Goal: Task Accomplishment & Management: Complete application form

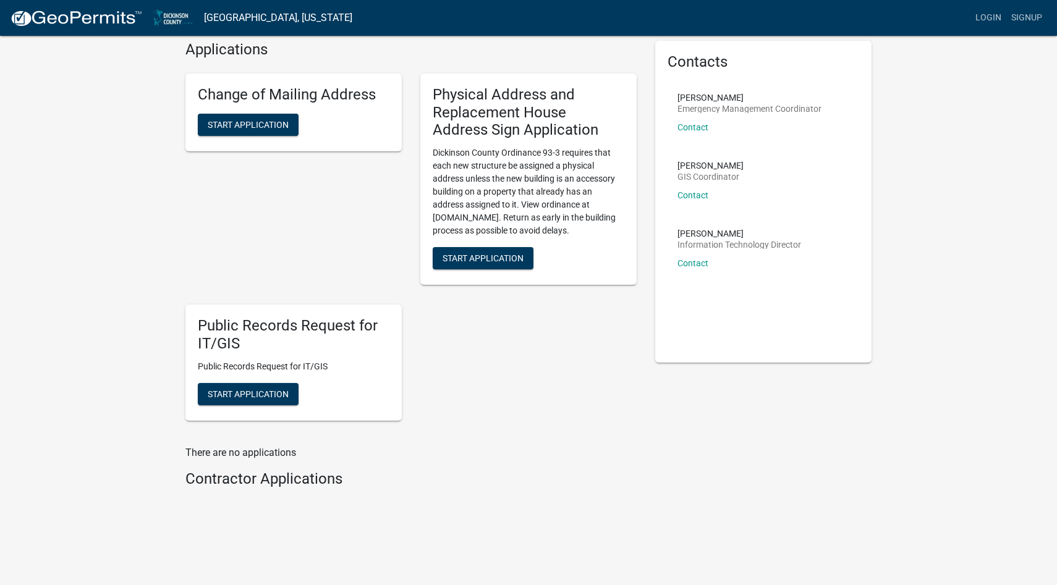
scroll to position [52, 0]
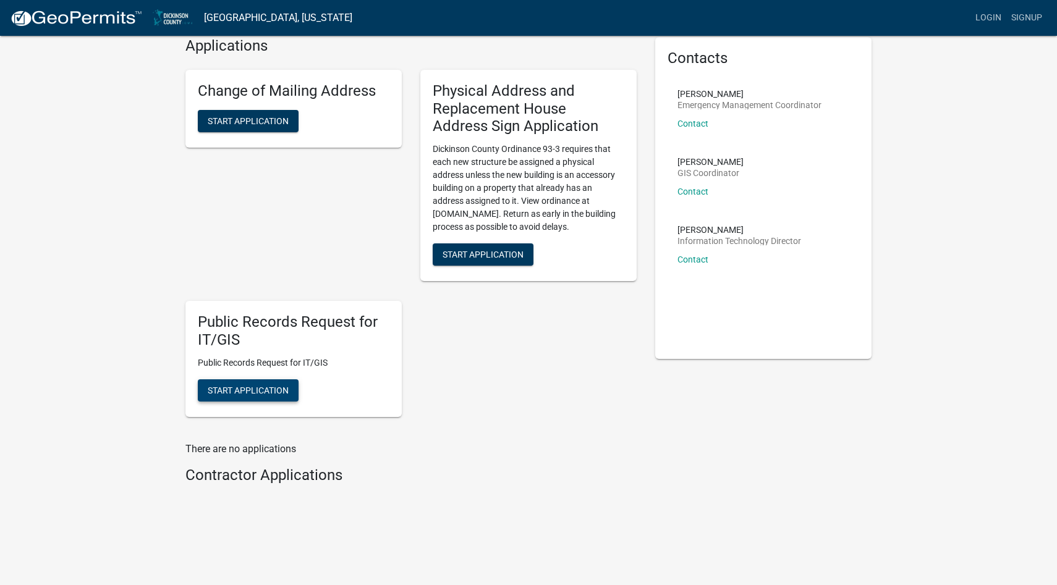
click at [264, 390] on span "Start Application" at bounding box center [248, 390] width 81 height 10
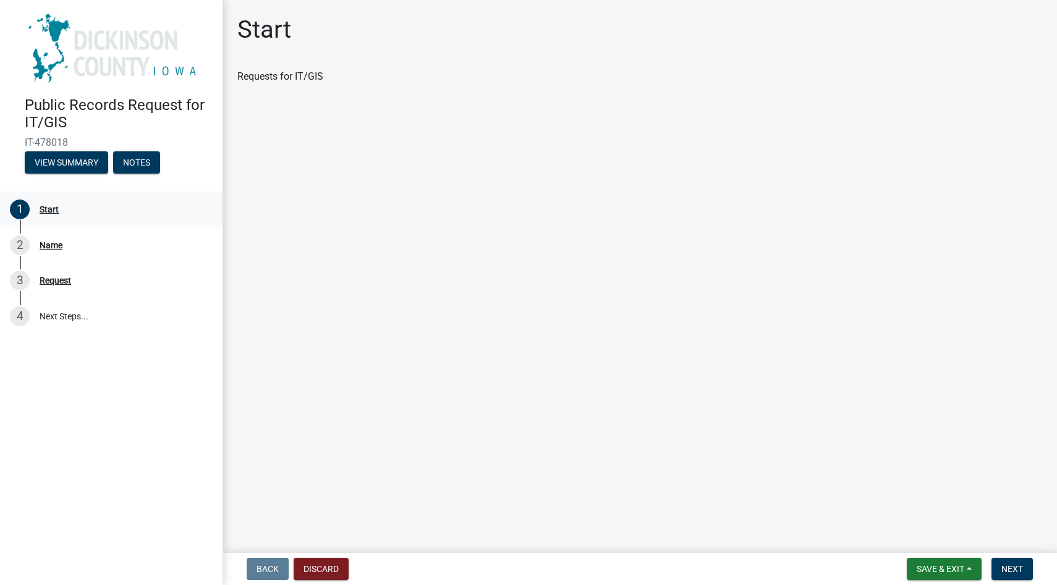
click at [53, 210] on div "Start" at bounding box center [49, 209] width 19 height 9
click at [46, 247] on div "Name" at bounding box center [51, 245] width 23 height 9
click at [64, 165] on button "View Summary" at bounding box center [66, 162] width 83 height 22
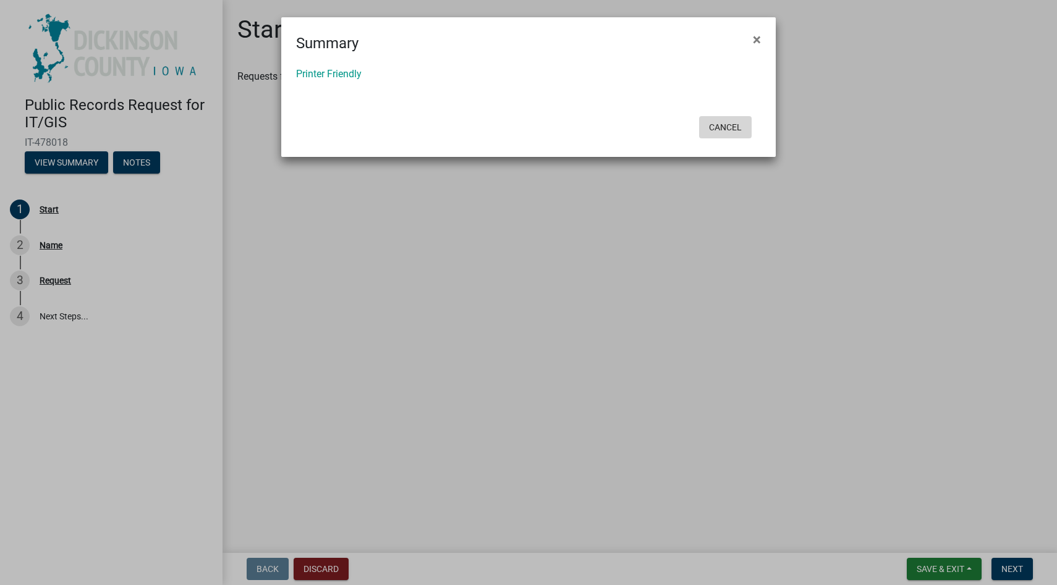
click at [723, 128] on button "Cancel" at bounding box center [725, 127] width 53 height 22
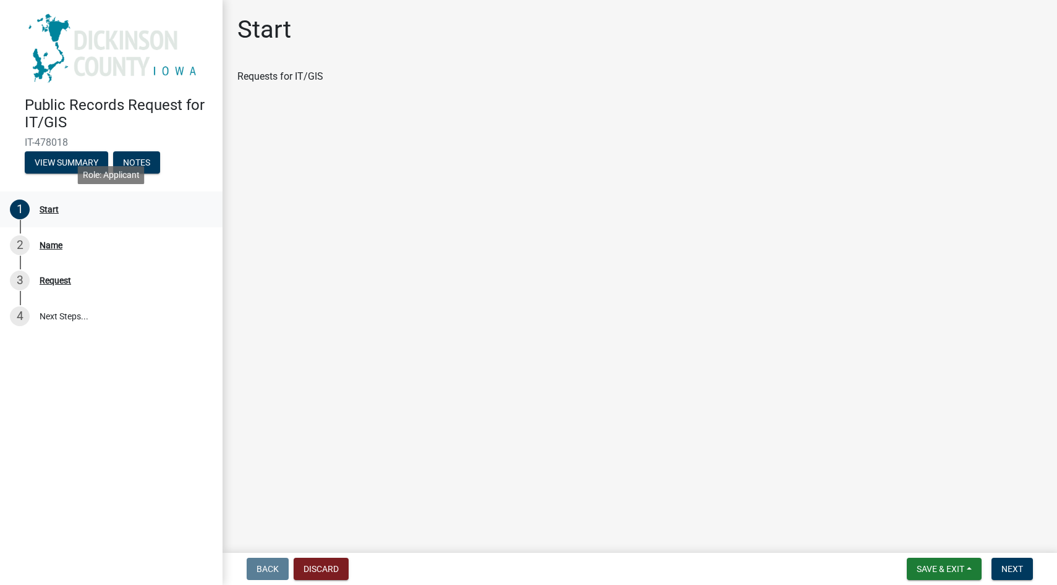
click at [43, 210] on div "Start" at bounding box center [49, 209] width 19 height 9
click at [125, 160] on button "Notes" at bounding box center [136, 162] width 47 height 22
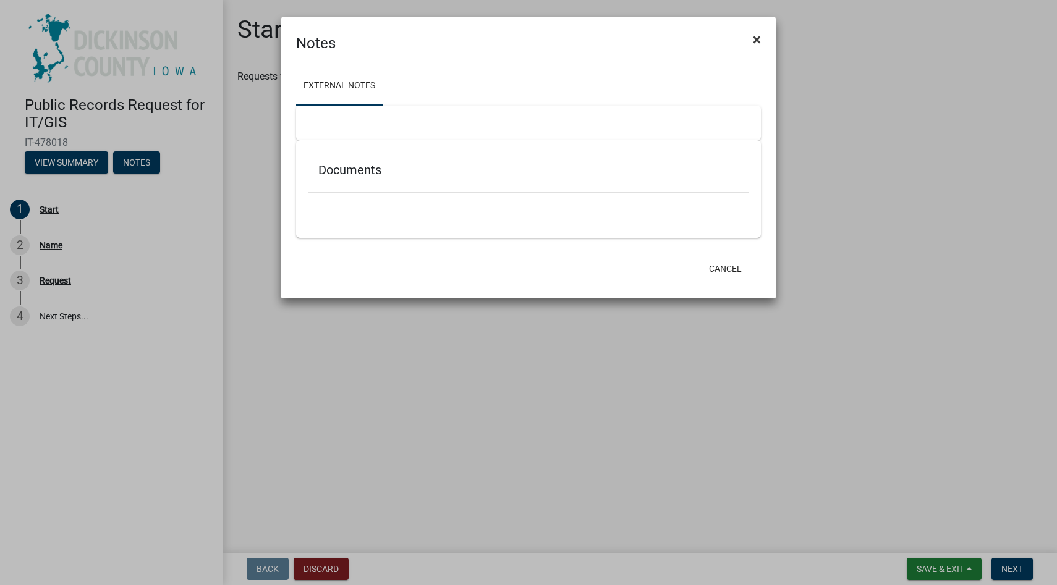
click at [757, 40] on span "×" at bounding box center [757, 39] width 8 height 17
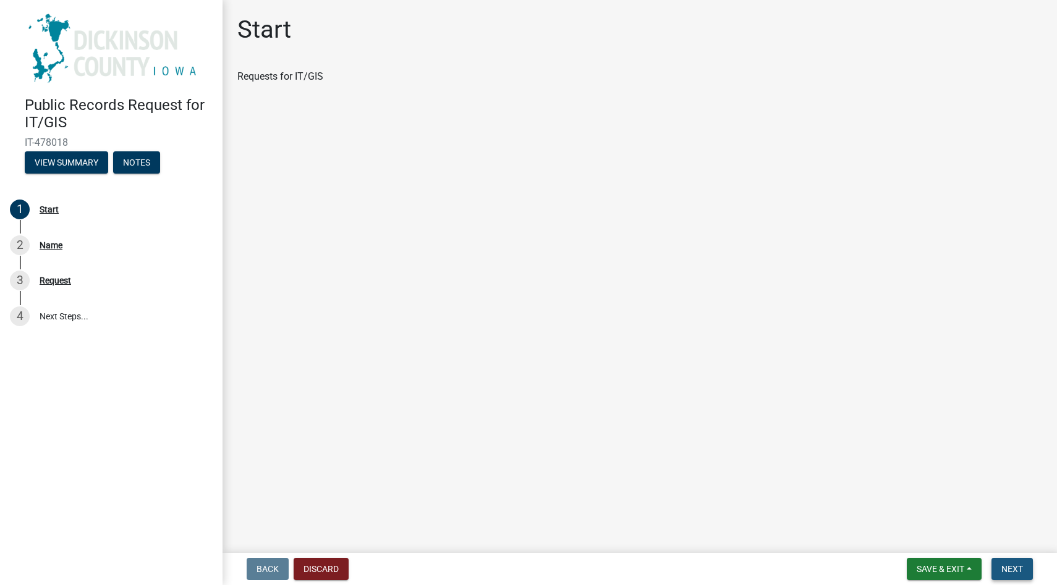
click at [1005, 566] on span "Next" at bounding box center [1013, 569] width 22 height 10
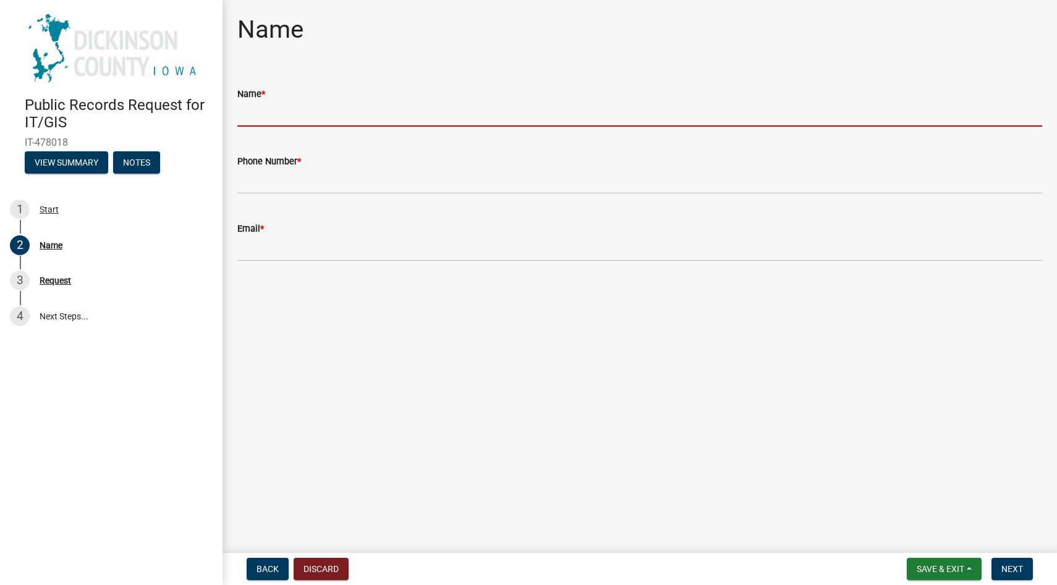
click at [362, 116] on input "Name *" at bounding box center [639, 113] width 805 height 25
type input "[PERSON_NAME]"
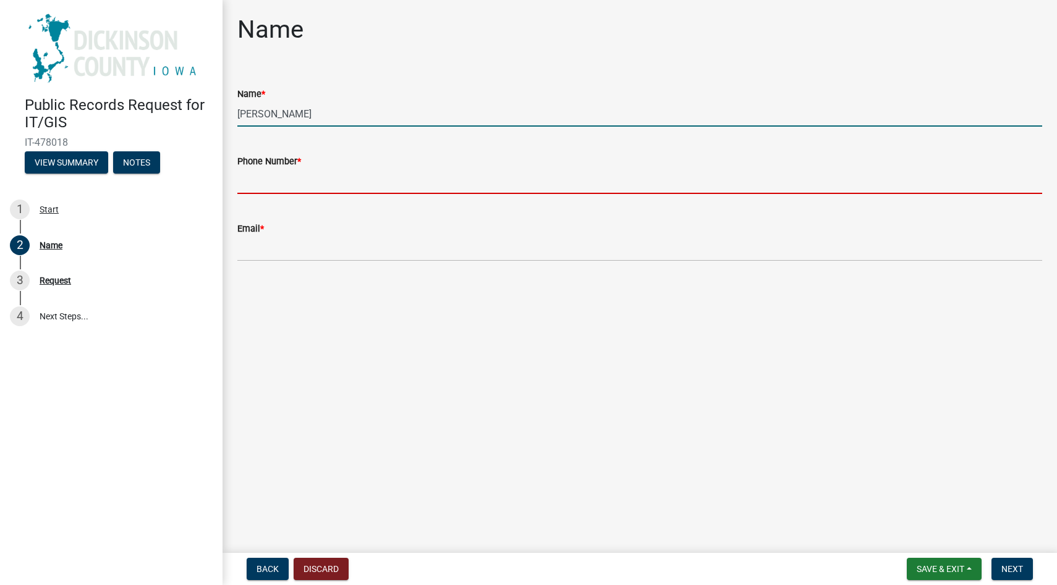
type input "7122049317"
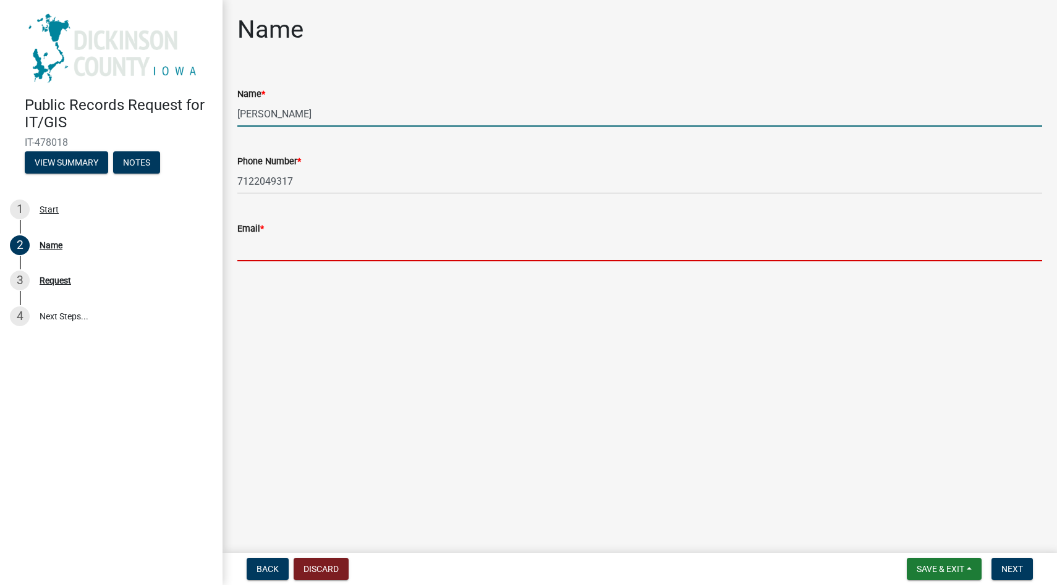
type input "[EMAIL_ADDRESS][DOMAIN_NAME]"
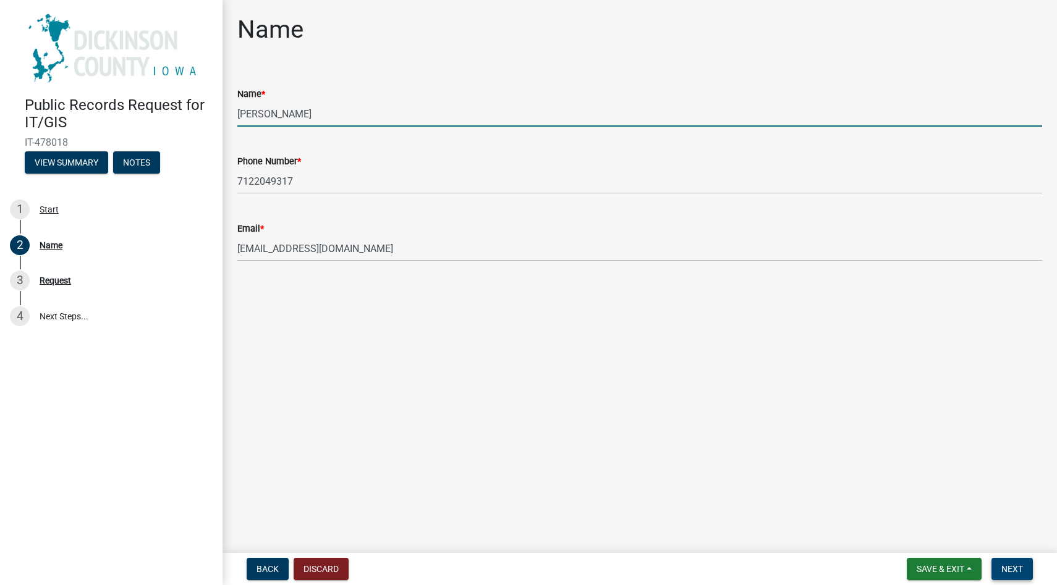
click at [1014, 569] on span "Next" at bounding box center [1013, 569] width 22 height 10
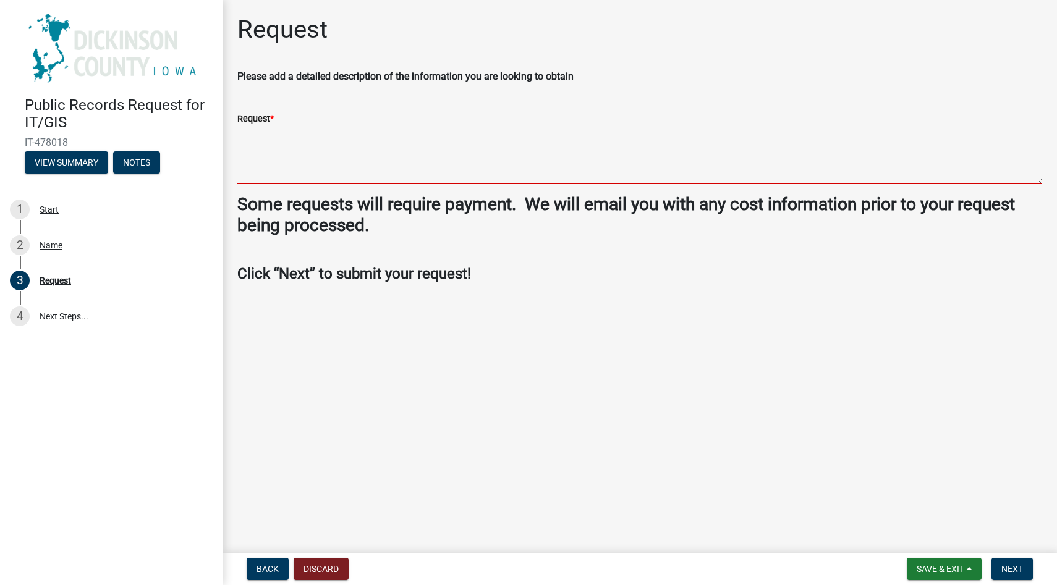
click at [266, 172] on textarea "Request *" at bounding box center [639, 155] width 805 height 58
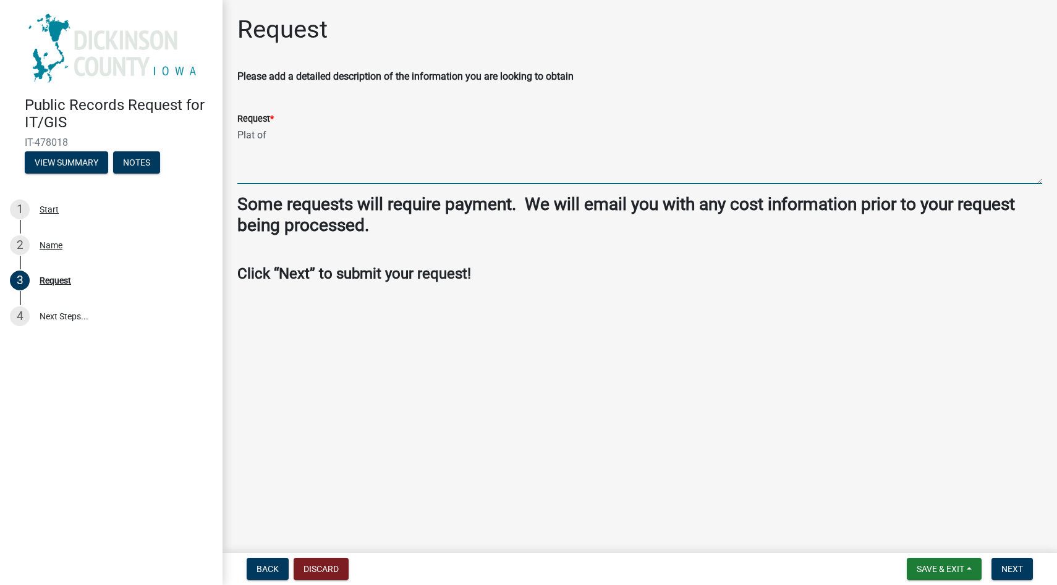
paste textarea "1ST ADD VAN [GEOGRAPHIC_DATA]:99 [GEOGRAPHIC_DATA] 7 & ADJ SERVICE RD"
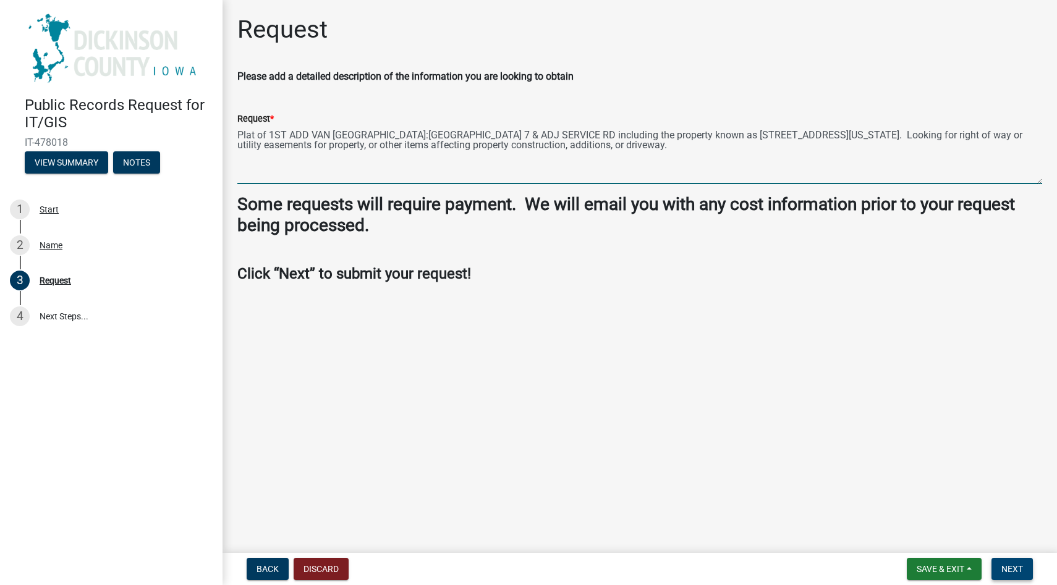
type textarea "Plat of 1ST ADD VAN [GEOGRAPHIC_DATA]:[GEOGRAPHIC_DATA] 7 & ADJ SERVICE RD incl…"
click at [1016, 571] on span "Next" at bounding box center [1013, 569] width 22 height 10
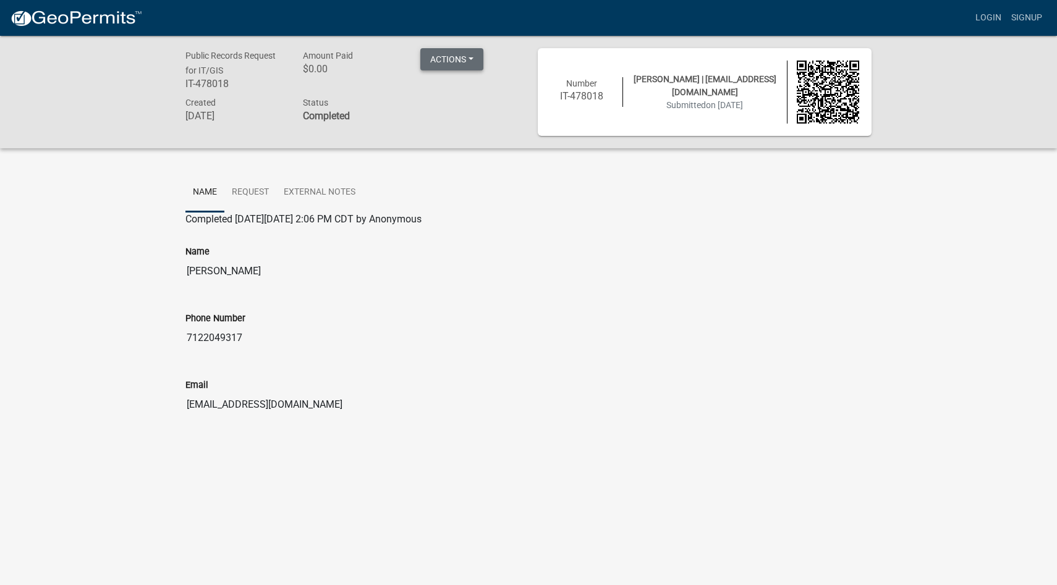
click at [464, 57] on button "Actions" at bounding box center [451, 59] width 63 height 22
click at [462, 95] on link "Printer Friendly" at bounding box center [469, 92] width 99 height 30
